Goal: Information Seeking & Learning: Learn about a topic

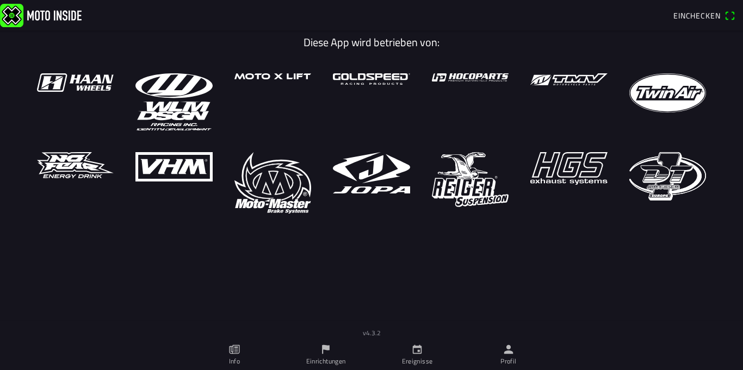
click at [424, 351] on link "Ereignisse" at bounding box center [416, 355] width 91 height 30
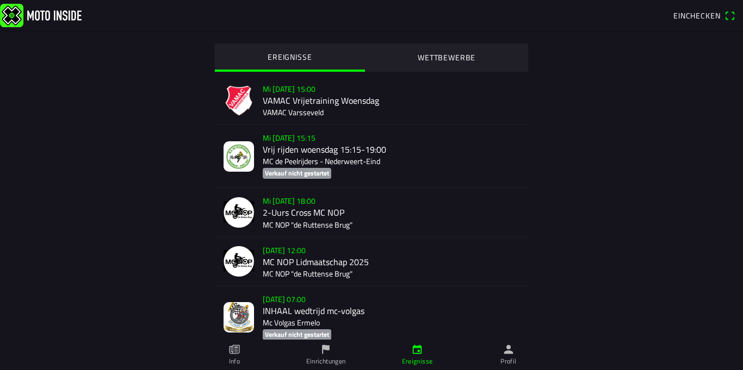
click at [695, 16] on span "Einchecken" at bounding box center [696, 15] width 47 height 11
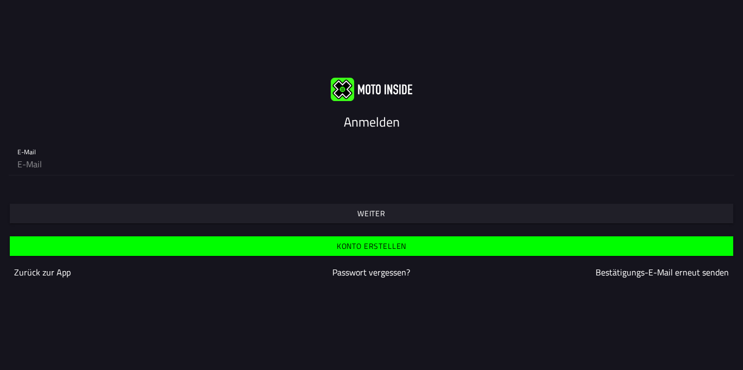
click at [24, 165] on input "email" at bounding box center [371, 164] width 708 height 22
type input "[EMAIL_ADDRESS][DOMAIN_NAME]"
click at [0, 0] on slot "Weiter" at bounding box center [0, 0] width 0 height 0
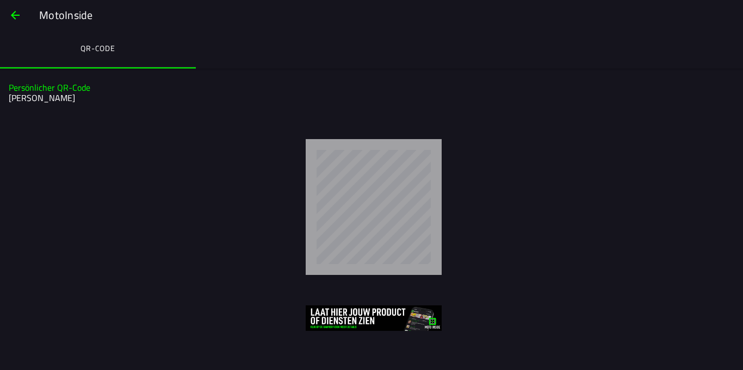
click at [10, 16] on span "button" at bounding box center [15, 15] width 13 height 26
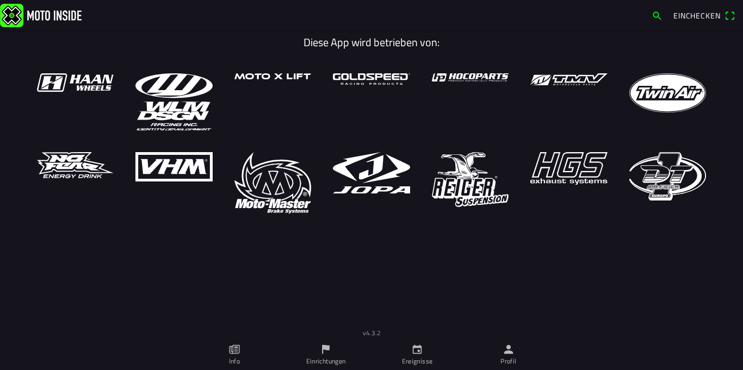
click at [417, 353] on icon "calendar" at bounding box center [417, 350] width 12 height 12
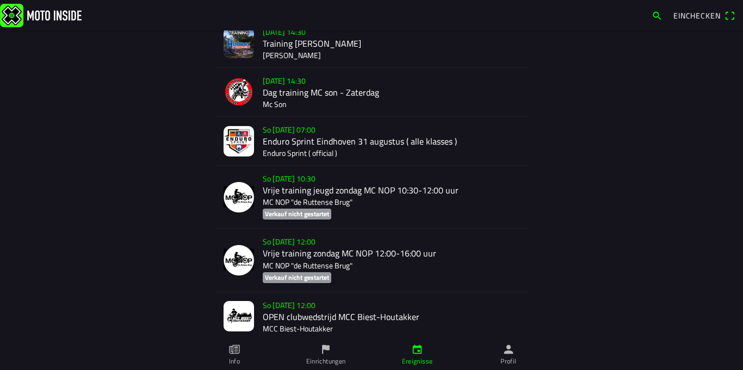
scroll to position [555, 0]
click at [306, 139] on div "So [DATE] 07:00 Enduro Sprint Eindhoven [DATE] ( alle klasses ) Enduro Sprint (…" at bounding box center [391, 141] width 257 height 48
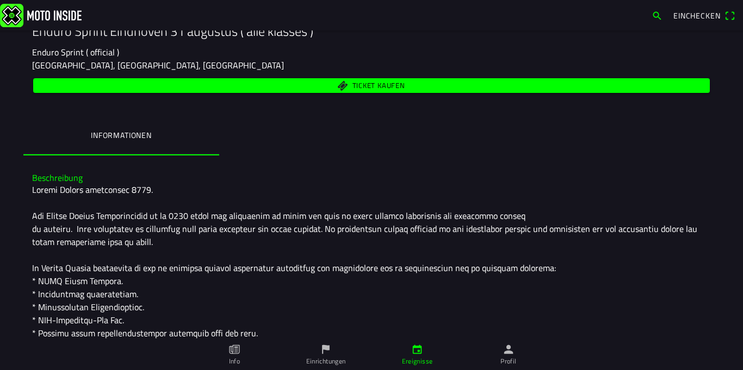
scroll to position [138, 0]
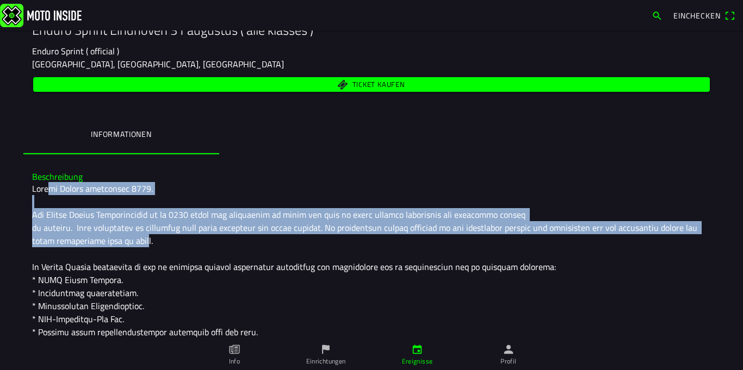
drag, startPoint x: 49, startPoint y: 188, endPoint x: 157, endPoint y: 239, distance: 119.7
drag, startPoint x: 137, startPoint y: 218, endPoint x: 52, endPoint y: 210, distance: 85.1
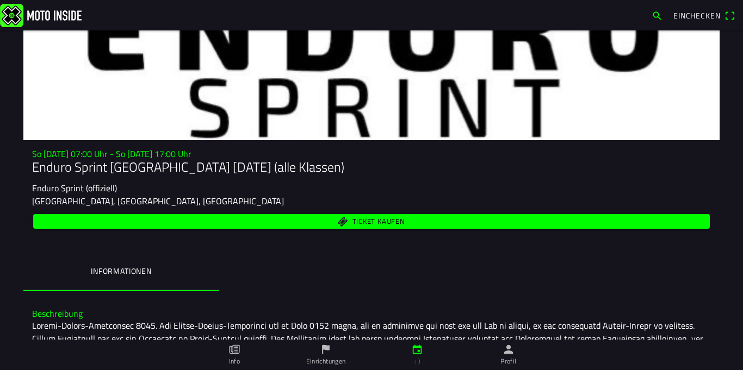
scroll to position [0, 0]
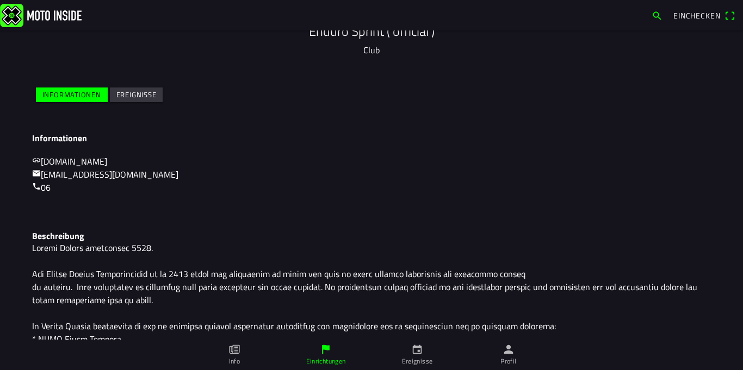
scroll to position [96, 0]
